Goal: Transaction & Acquisition: Download file/media

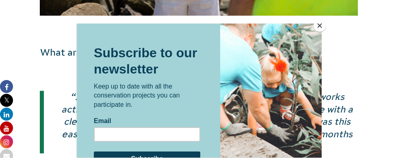
scroll to position [1152, 0]
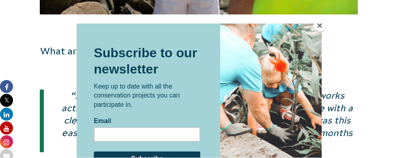
click at [321, 25] on button "Close" at bounding box center [319, 25] width 12 height 12
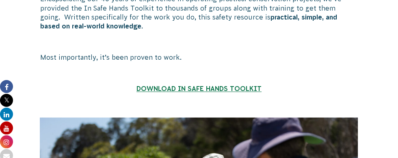
scroll to position [839, 0]
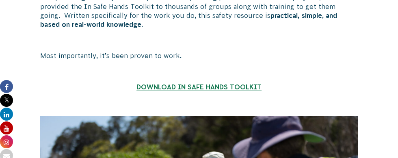
click at [236, 83] on strong "DOWNLOAD IN SAFE HANDS TOOLKIT" at bounding box center [198, 86] width 125 height 7
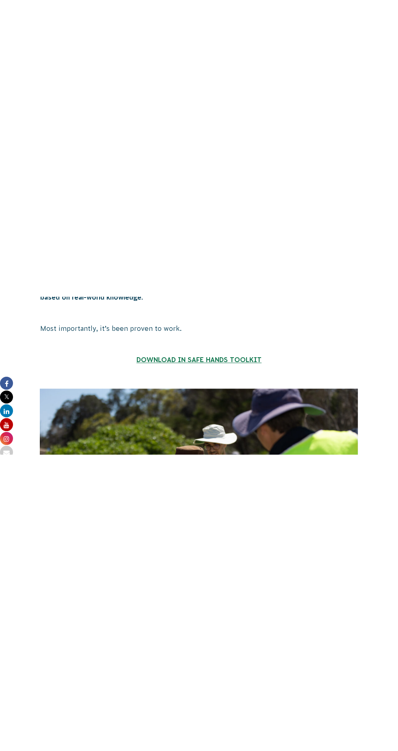
scroll to position [865, 0]
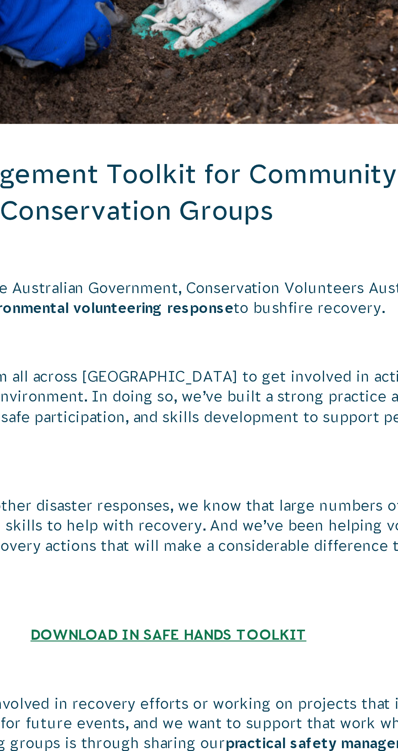
scroll to position [1, 0]
click at [243, 693] on strong "DOWNLOAD IN SAFE HANDS TOOLKIT" at bounding box center [198, 696] width 125 height 7
